Goal: Task Accomplishment & Management: Manage account settings

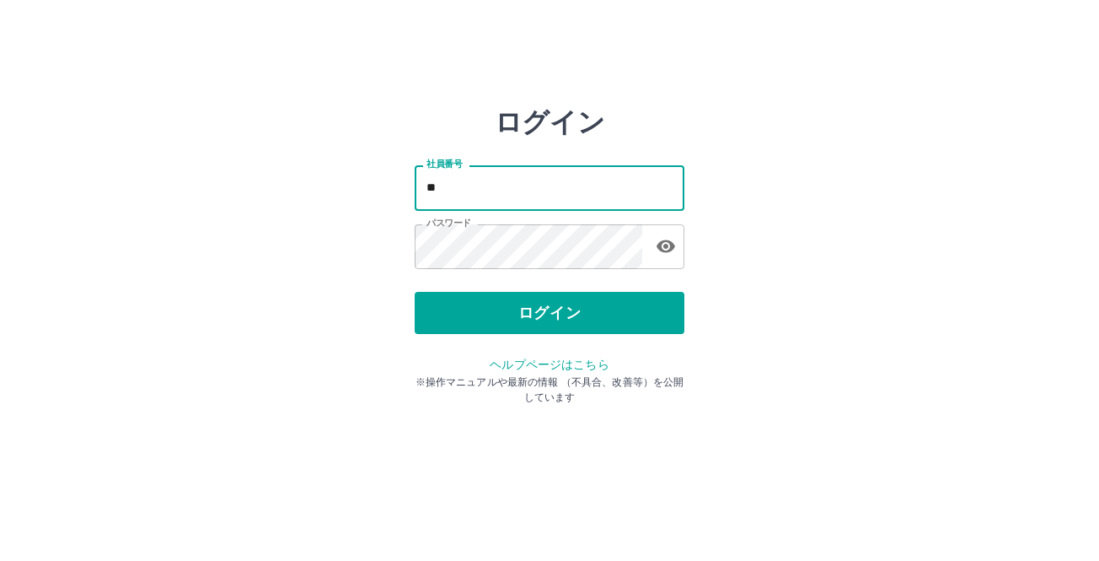
type input "*"
type input "*******"
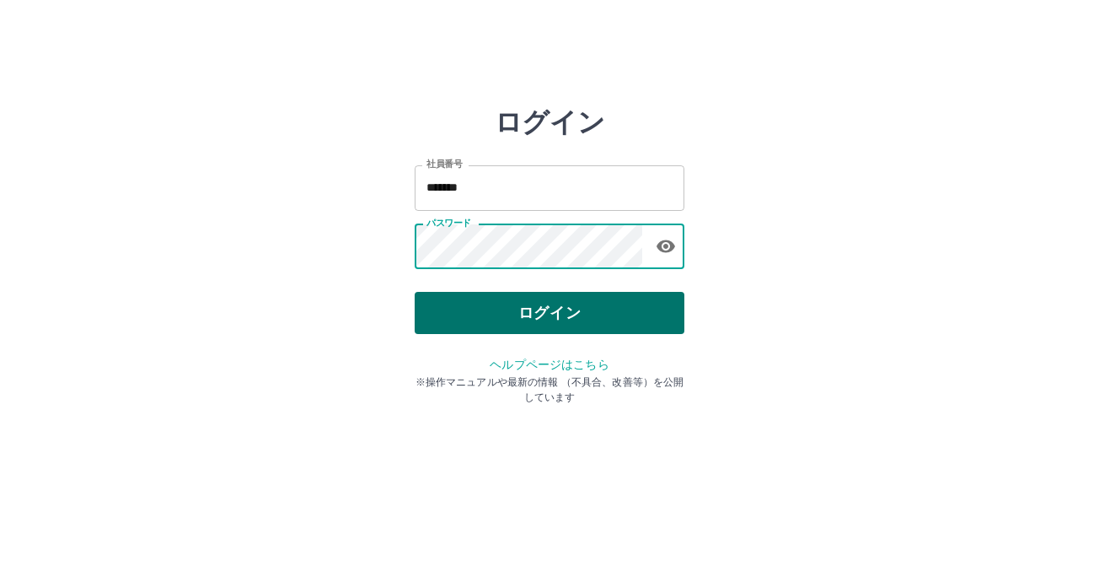
click at [537, 319] on button "ログイン" at bounding box center [550, 313] width 270 height 42
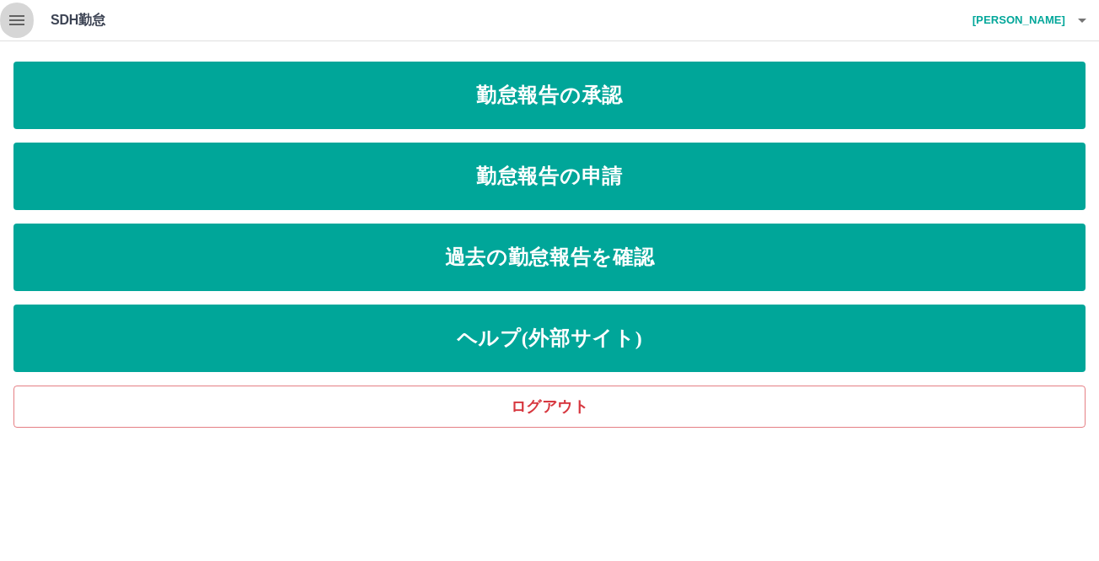
click at [25, 24] on icon "button" at bounding box center [17, 20] width 20 height 20
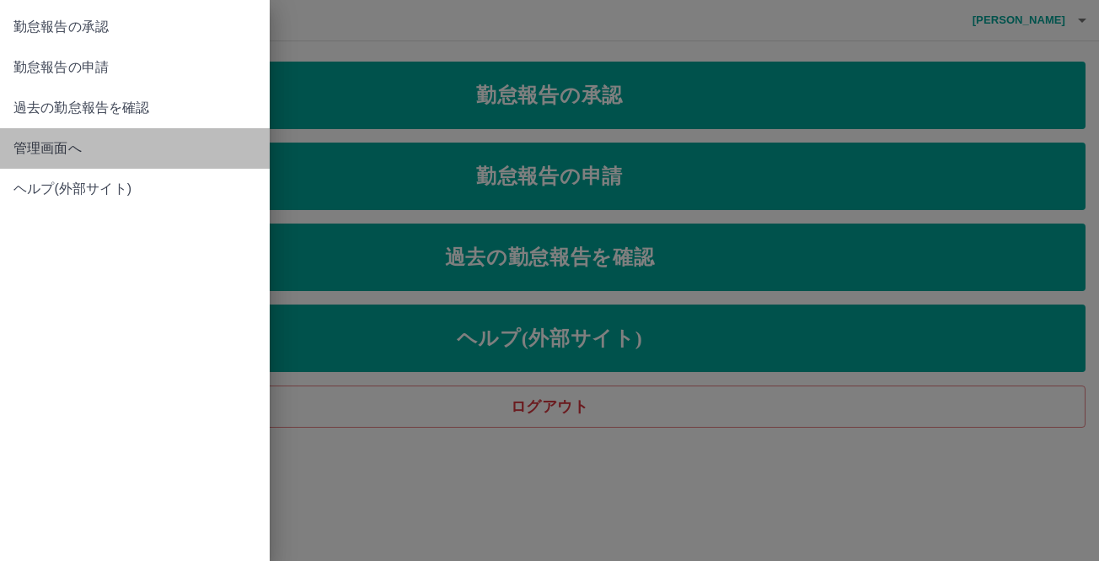
click at [71, 146] on span "管理画面へ" at bounding box center [134, 148] width 243 height 20
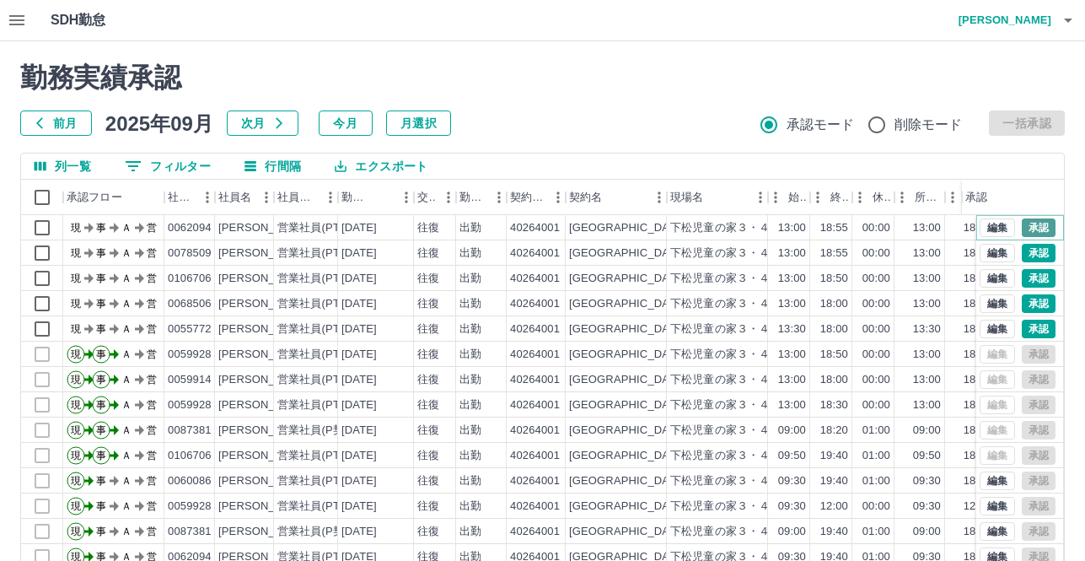
click at [1033, 228] on button "承認" at bounding box center [1039, 227] width 34 height 19
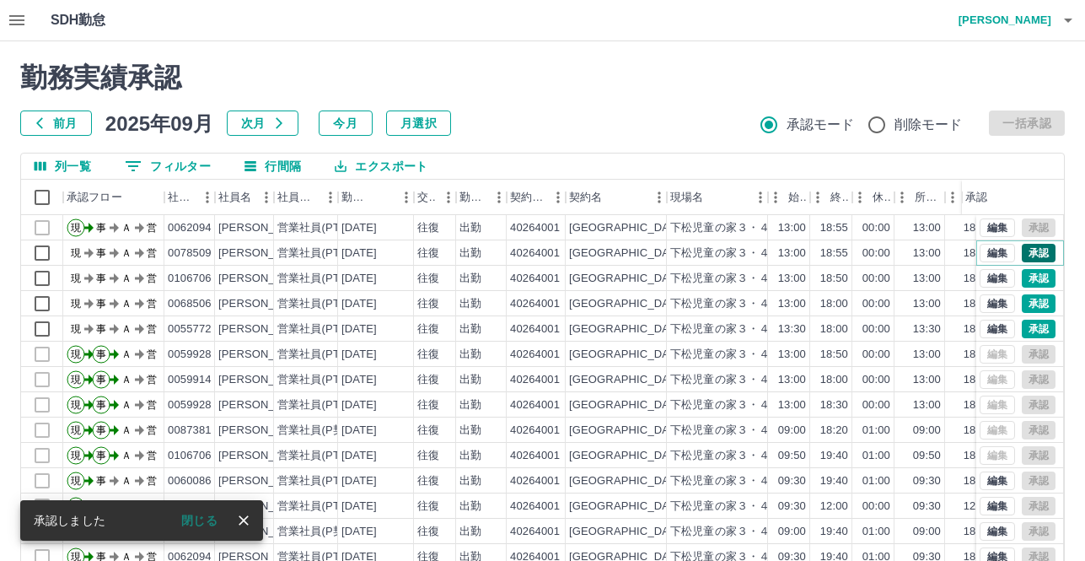
click at [1028, 250] on button "承認" at bounding box center [1039, 253] width 34 height 19
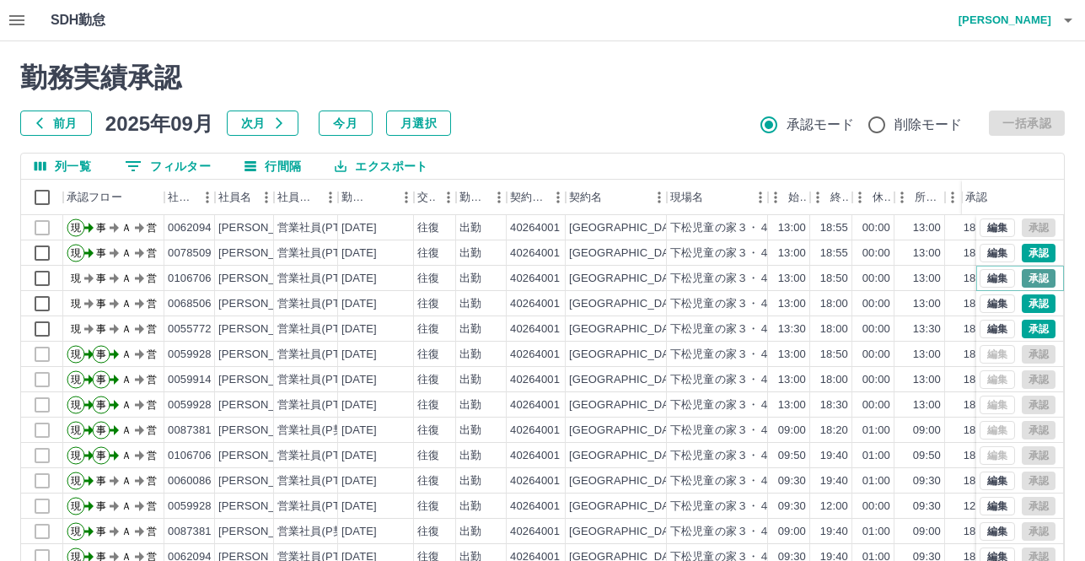
click at [1028, 275] on button "承認" at bounding box center [1039, 278] width 34 height 19
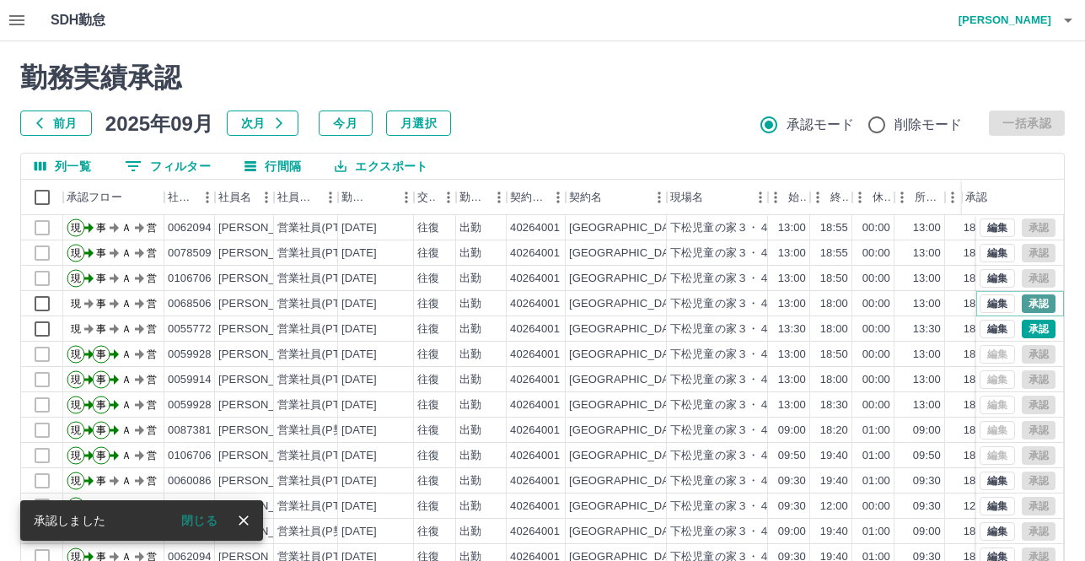
click at [1026, 301] on button "承認" at bounding box center [1039, 303] width 34 height 19
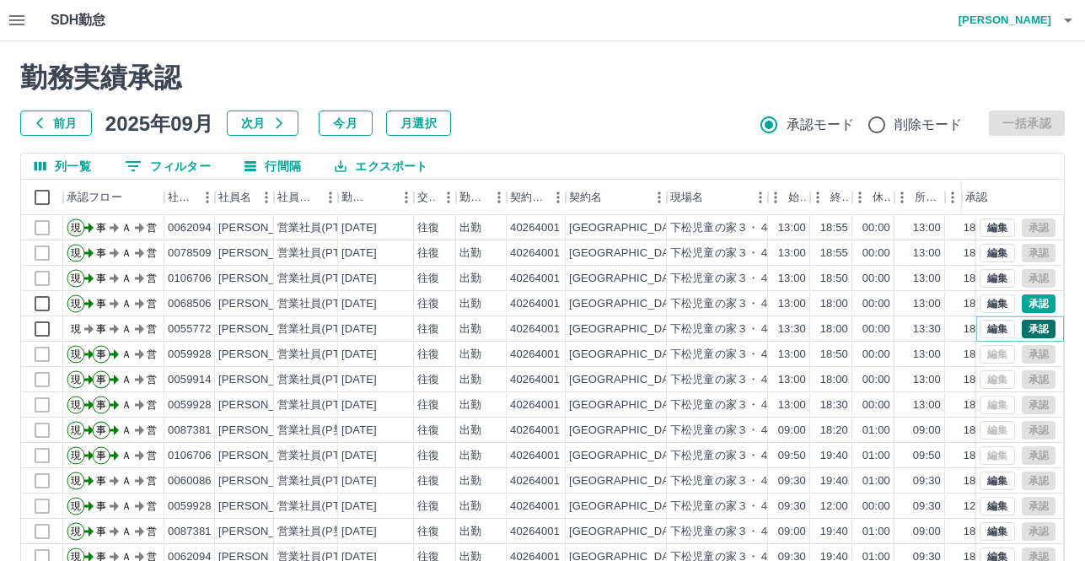
click at [1028, 329] on button "承認" at bounding box center [1039, 328] width 34 height 19
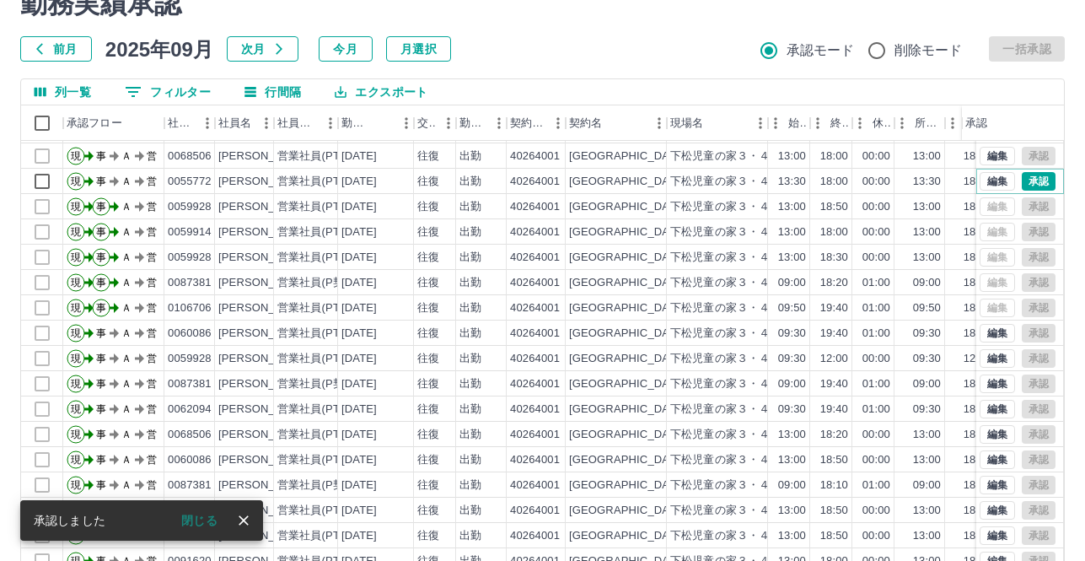
scroll to position [152, 0]
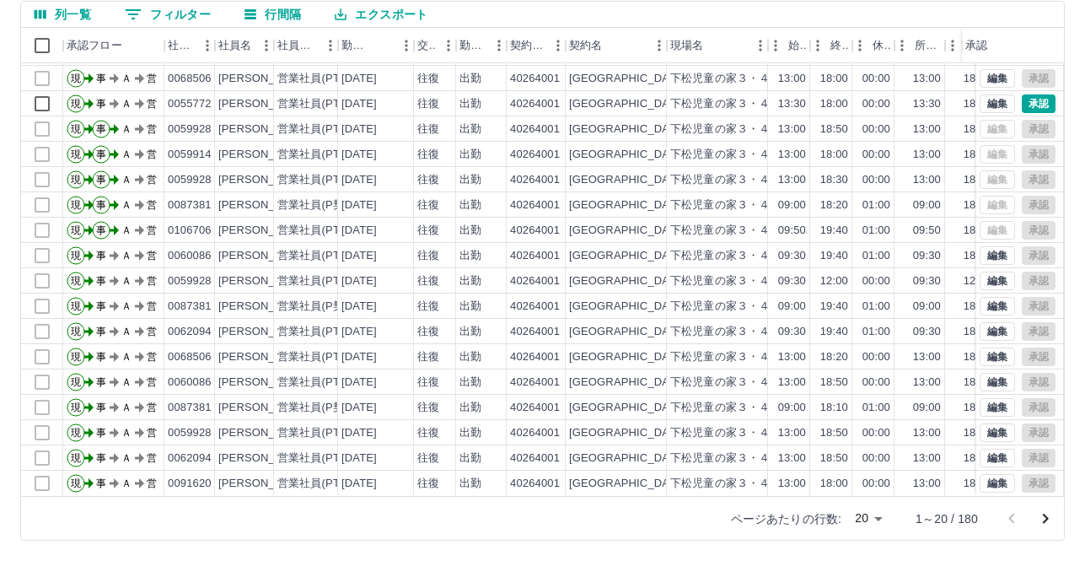
click at [878, 523] on body "SDH勤怠 [PERSON_NAME]来 勤務実績承認 前月 2025年09月 次月 今月 月選択 承認モード 削除モード 一括承認 列一覧 0 フィルター …" at bounding box center [542, 204] width 1085 height 712
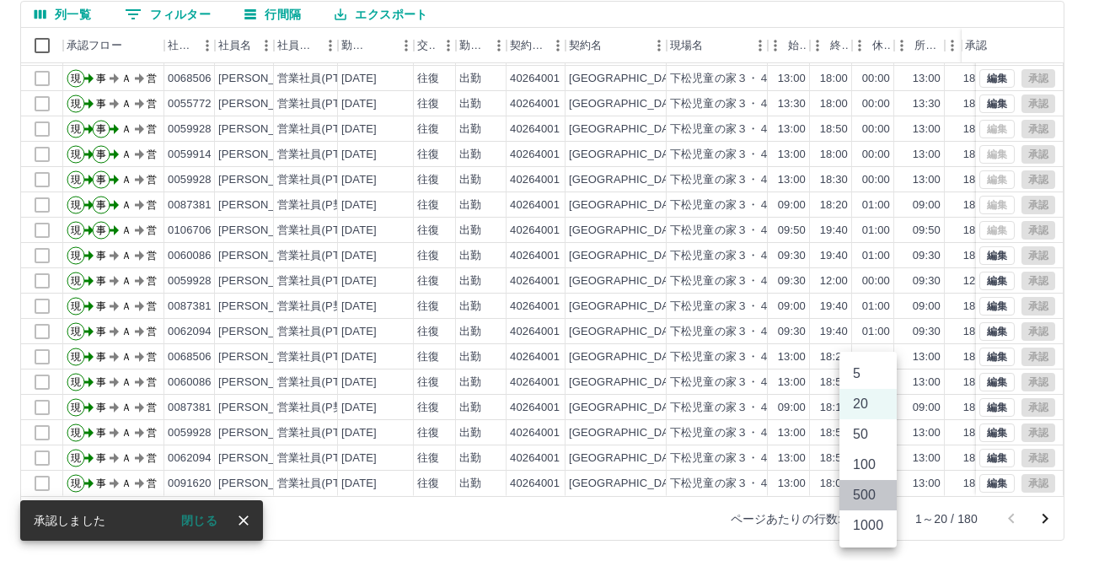
click at [871, 494] on li "500" at bounding box center [868, 495] width 57 height 30
type input "***"
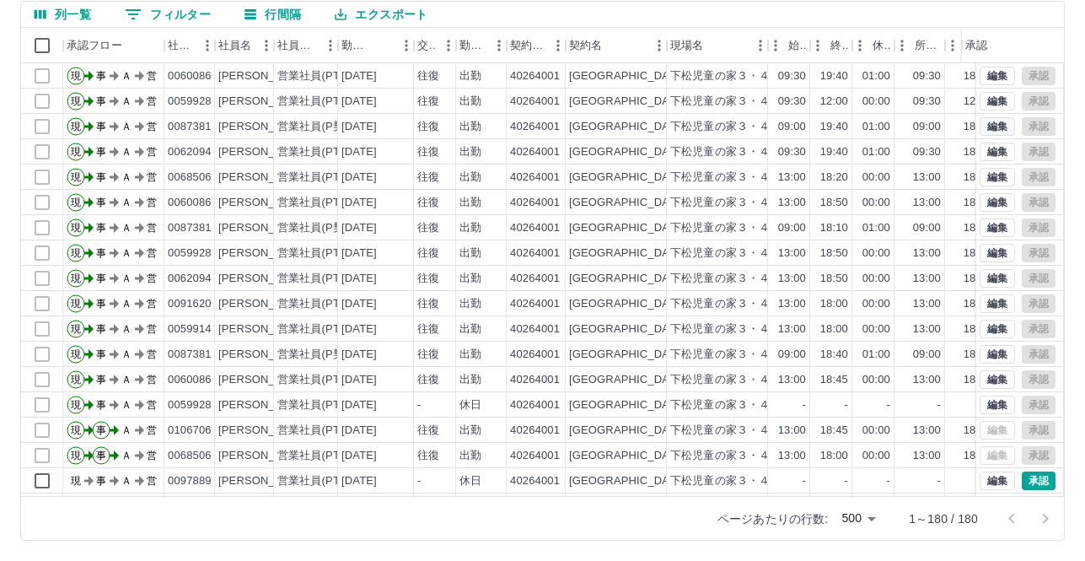
scroll to position [506, 0]
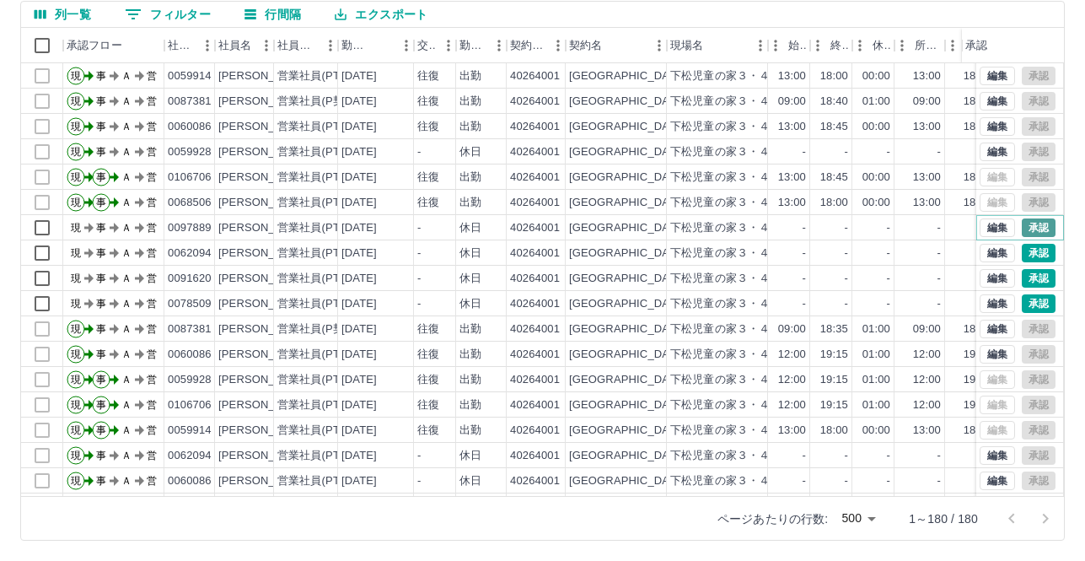
click at [1022, 225] on button "承認" at bounding box center [1039, 227] width 34 height 19
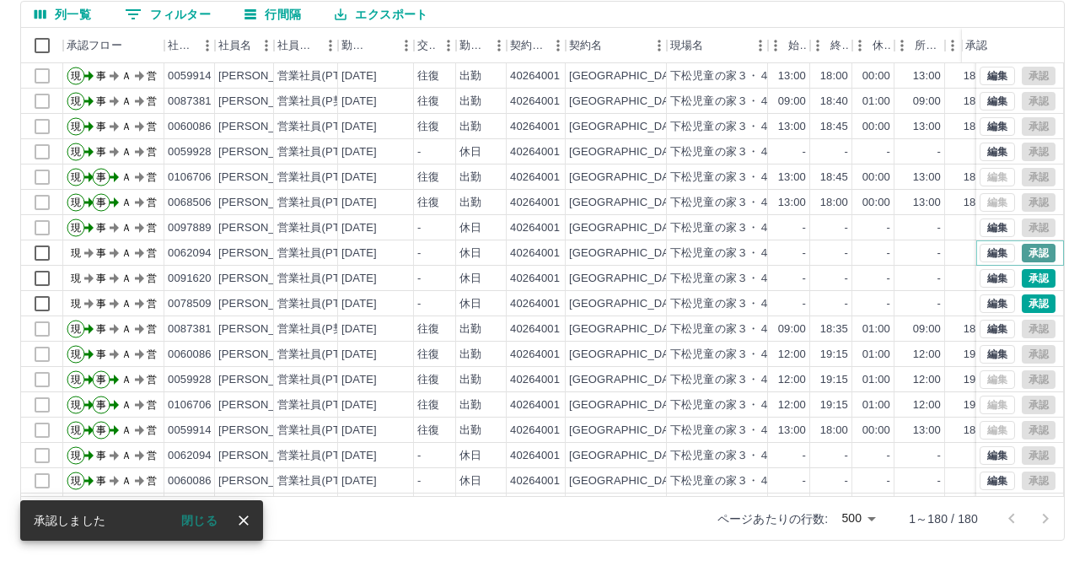
click at [1027, 251] on button "承認" at bounding box center [1039, 253] width 34 height 19
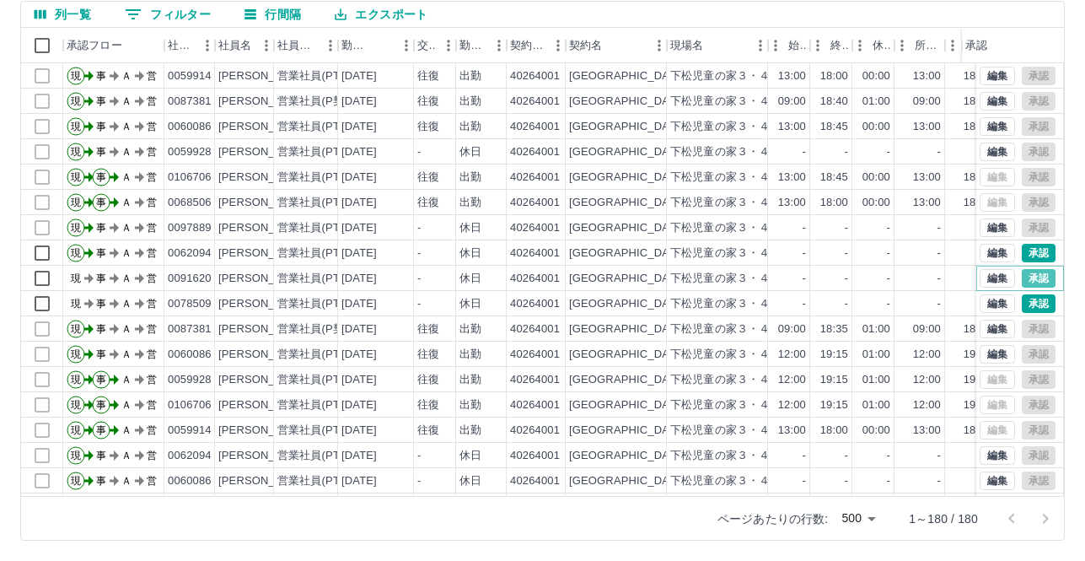
click at [1031, 276] on button "承認" at bounding box center [1039, 278] width 34 height 19
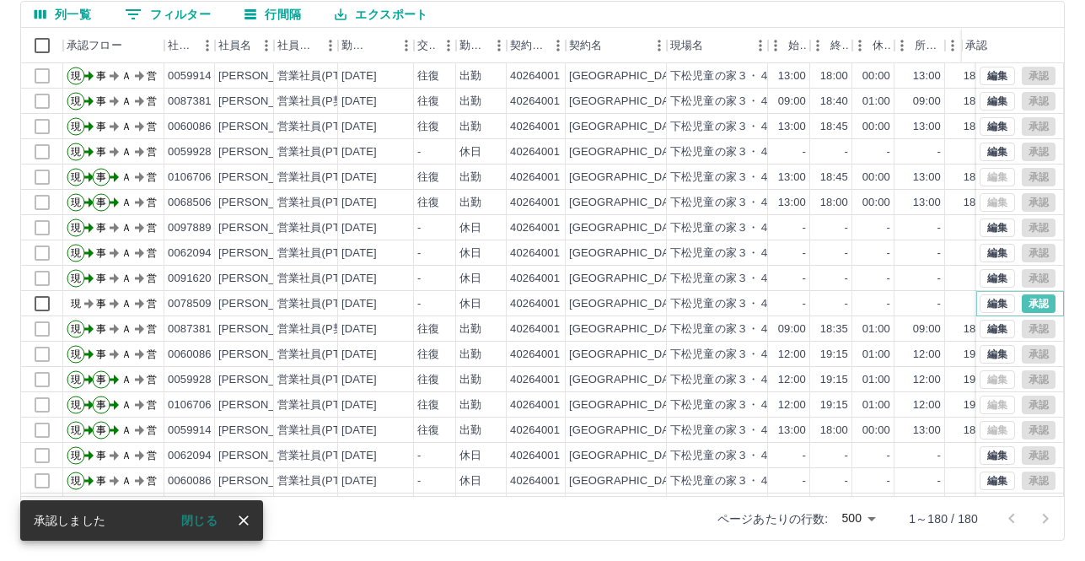
click at [1022, 303] on button "承認" at bounding box center [1039, 303] width 34 height 19
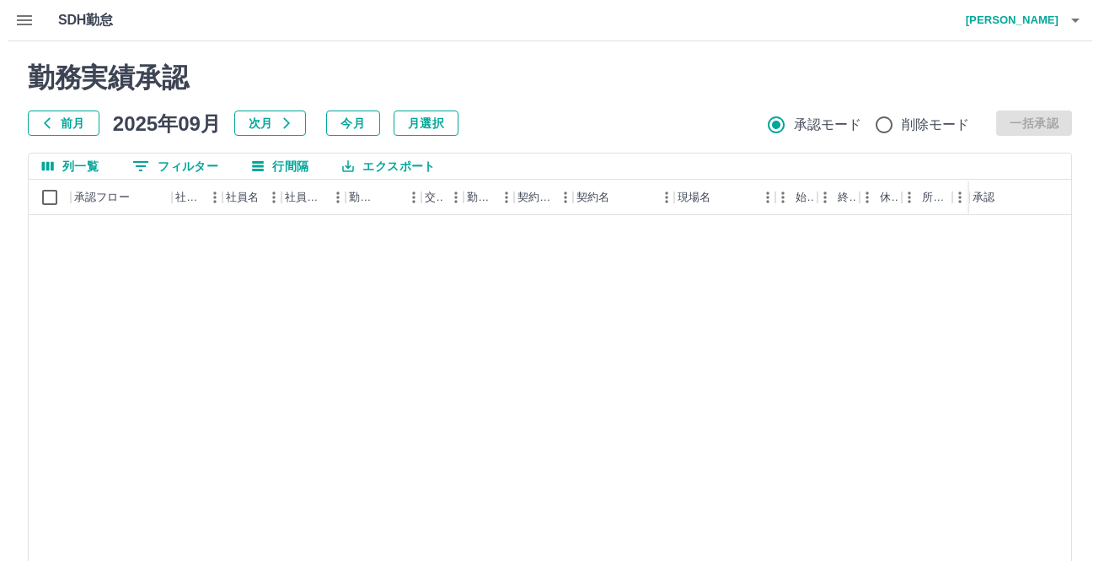
scroll to position [0, 0]
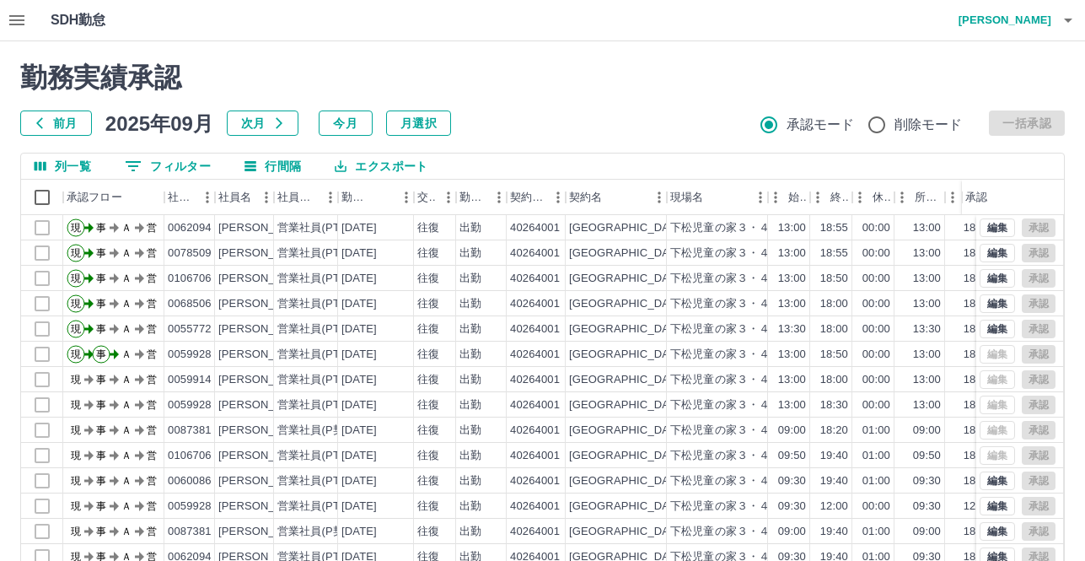
click at [1061, 14] on icon "button" at bounding box center [1068, 20] width 20 height 20
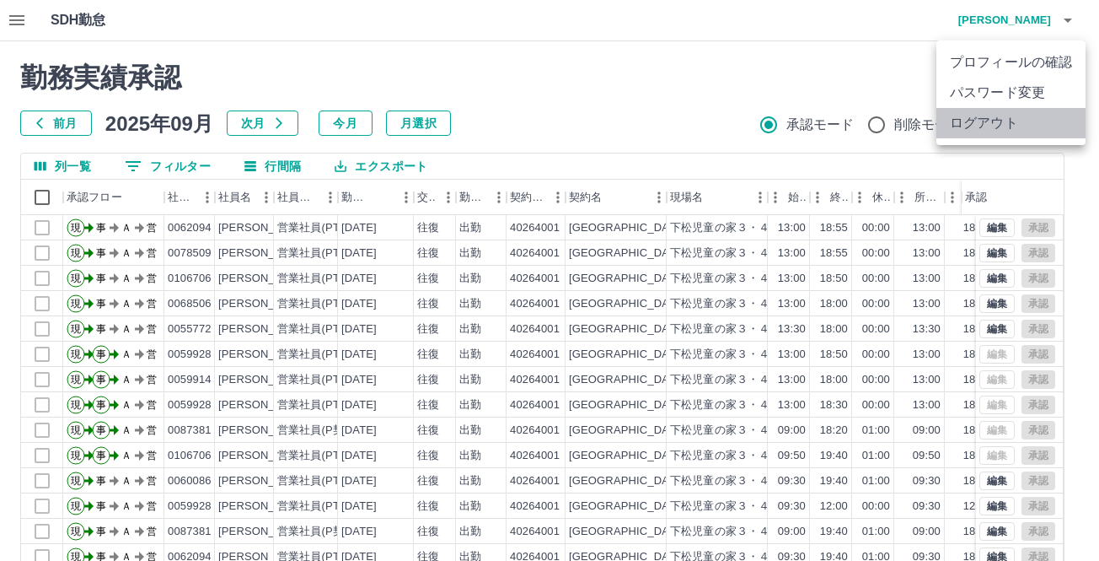
click at [1002, 125] on li "ログアウト" at bounding box center [1010, 123] width 149 height 30
